Goal: Information Seeking & Learning: Learn about a topic

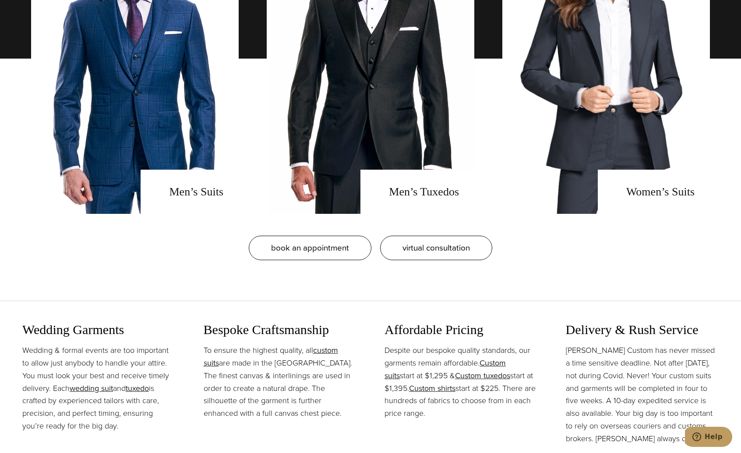
scroll to position [868, 0]
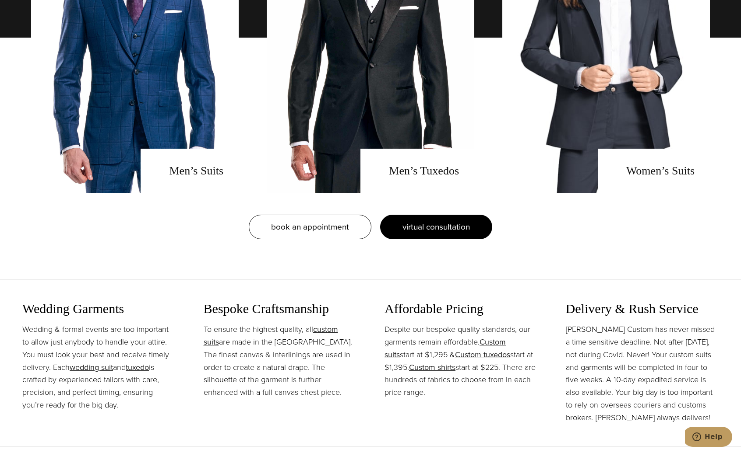
click at [440, 233] on link "virtual consultation" at bounding box center [436, 227] width 112 height 25
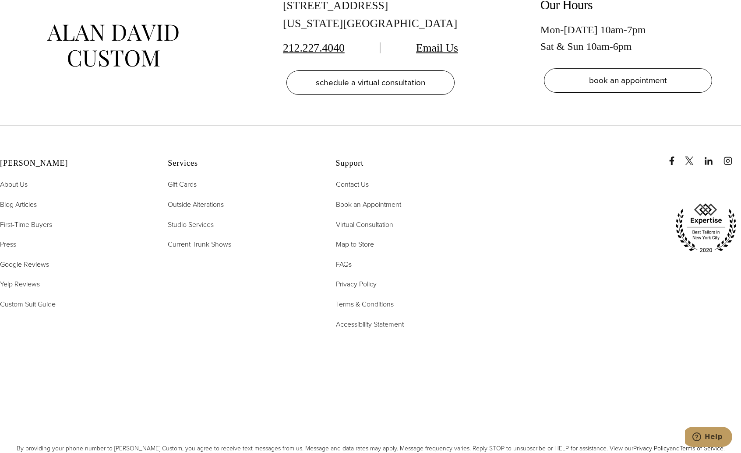
scroll to position [2281, 0]
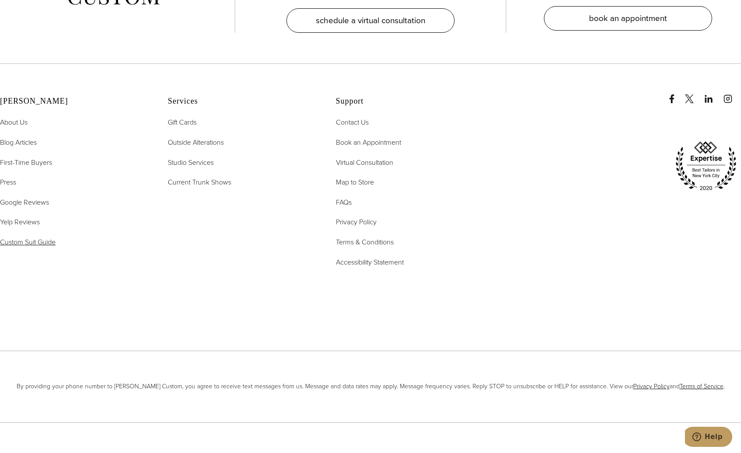
click at [14, 237] on span "Custom Suit Guide" at bounding box center [28, 242] width 56 height 10
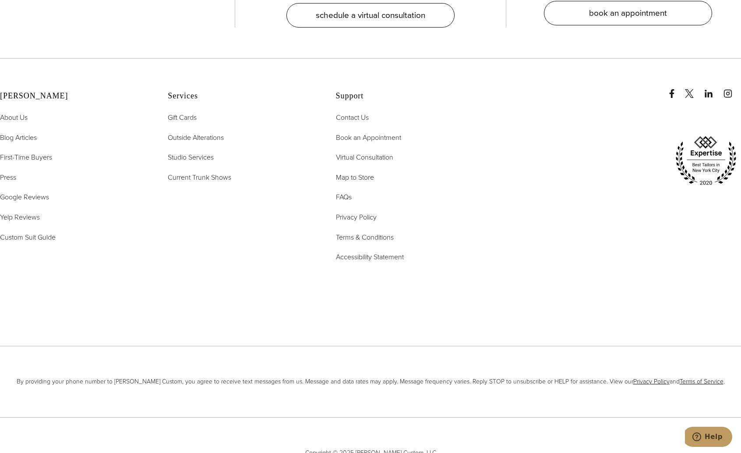
scroll to position [2937, 0]
